Goal: Contribute content: Add original content to the website for others to see

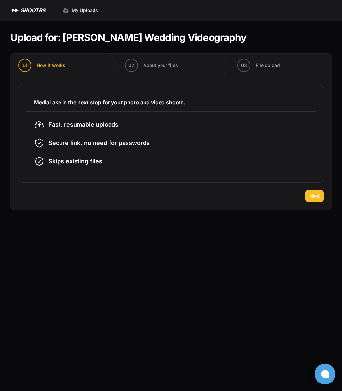
click at [316, 201] on button "Next" at bounding box center [314, 196] width 18 height 12
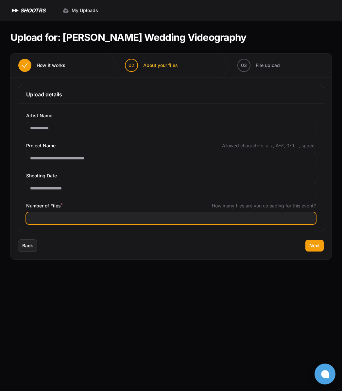
click at [297, 217] on input "*" at bounding box center [171, 219] width 290 height 12
type input "***"
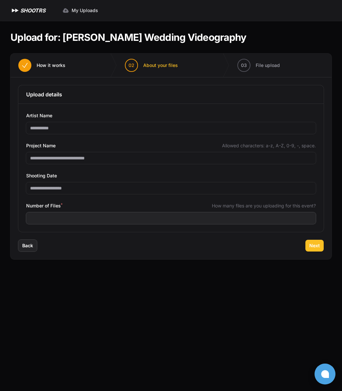
click at [310, 244] on span "Next" at bounding box center [314, 246] width 10 height 7
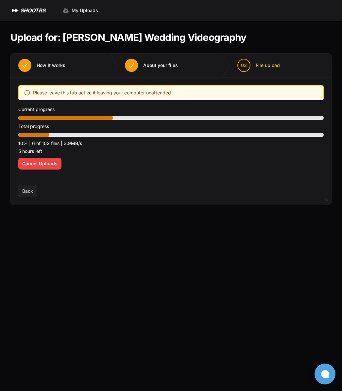
click at [102, 178] on div "Upload placeholder Optimize your upload experience We recommend Google Chrome f…" at bounding box center [170, 132] width 321 height 108
drag, startPoint x: 136, startPoint y: 249, endPoint x: 124, endPoint y: 227, distance: 24.7
click at [136, 245] on main "Upload for: [PERSON_NAME] Wedding Videography 01 How it works" at bounding box center [171, 206] width 342 height 371
click at [113, 180] on div "Upload placeholder Optimize your upload experience We recommend Google Chrome f…" at bounding box center [170, 132] width 321 height 108
click at [217, 250] on main "Upload for: [PERSON_NAME] Wedding Videography 01 How it works" at bounding box center [171, 206] width 342 height 371
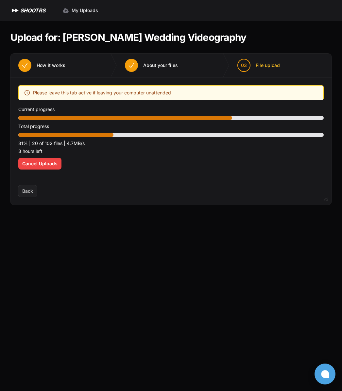
click at [106, 149] on p "3 hours left" at bounding box center [170, 151] width 305 height 8
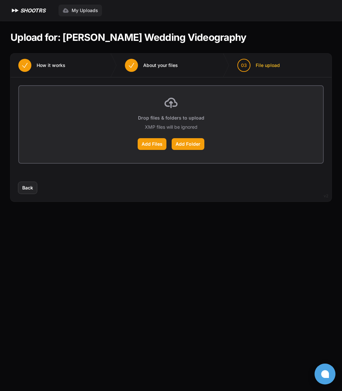
click at [86, 12] on span "My Uploads" at bounding box center [85, 10] width 26 height 7
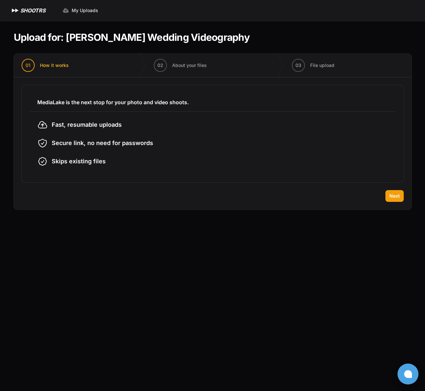
click at [382, 188] on div "MediaLake is the next stop for your photo and video shoots. Fast, resumable upl…" at bounding box center [213, 134] width 398 height 113
click at [396, 201] on button "Next" at bounding box center [394, 196] width 18 height 12
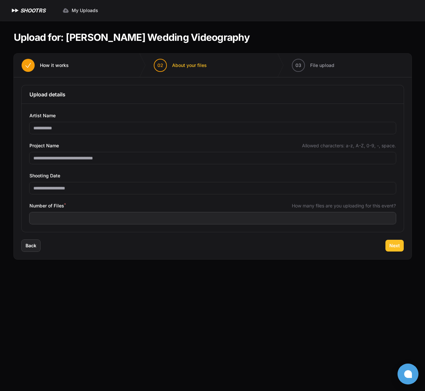
click at [396, 242] on button "Next" at bounding box center [394, 246] width 18 height 12
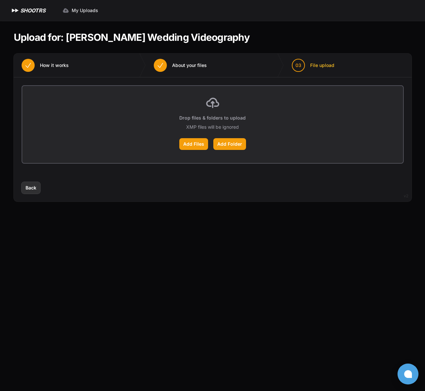
click at [27, 188] on span "Back" at bounding box center [31, 188] width 11 height 7
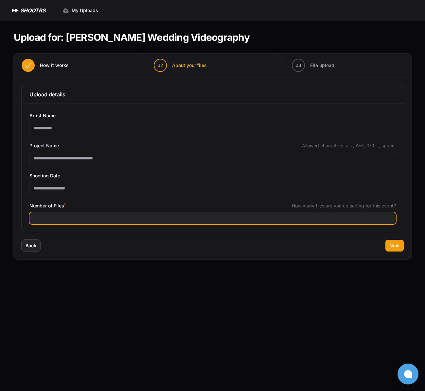
click at [50, 216] on input "**" at bounding box center [212, 219] width 366 height 12
type input "**"
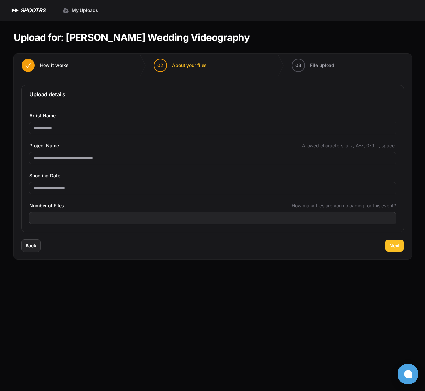
click at [385, 248] on button "Next" at bounding box center [394, 246] width 18 height 12
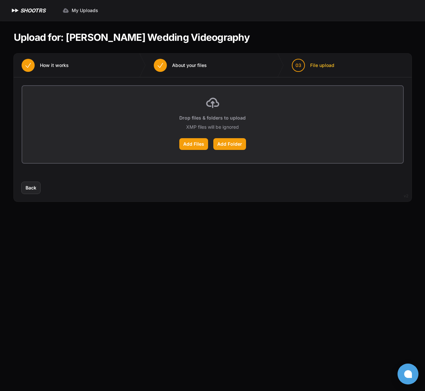
click at [82, 17] on nav "Expand sidebar Collapse sidebar SHOOTRS SHOOTRS My Uploads" at bounding box center [212, 10] width 425 height 21
click at [89, 7] on span "My Uploads" at bounding box center [85, 10] width 26 height 7
